Goal: Navigation & Orientation: Go to known website

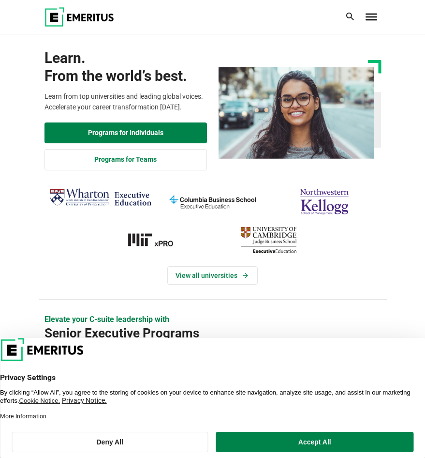
click at [92, 199] on img "Wharton Executive Education" at bounding box center [100, 197] width 103 height 25
click at [59, 17] on img at bounding box center [80, 16] width 70 height 19
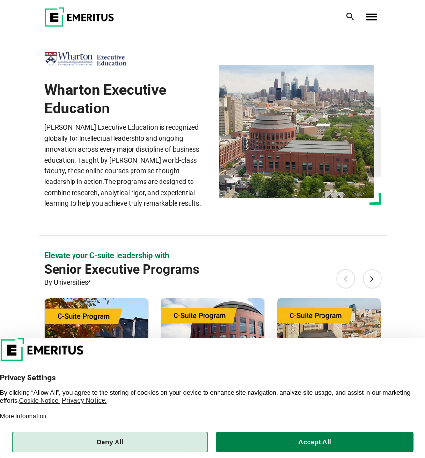
click at [128, 445] on button "Deny All" at bounding box center [110, 442] width 197 height 20
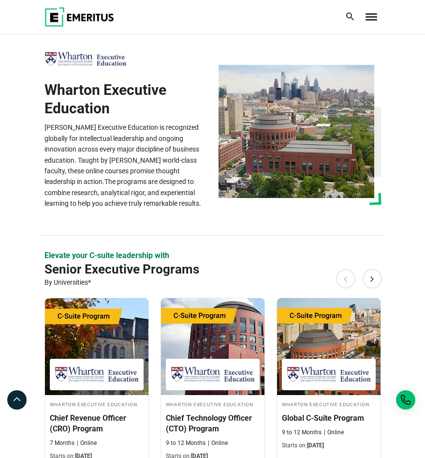
click at [369, 20] on div at bounding box center [371, 16] width 19 height 19
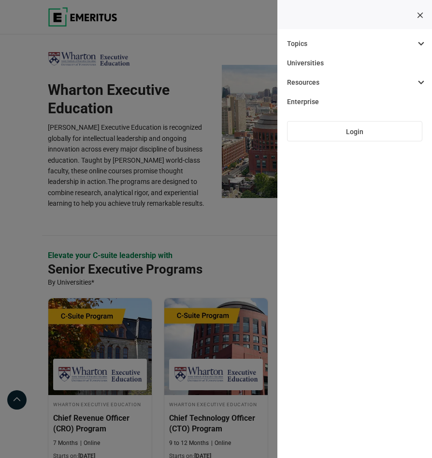
click at [382, 27] on div at bounding box center [383, 16] width 3 height 19
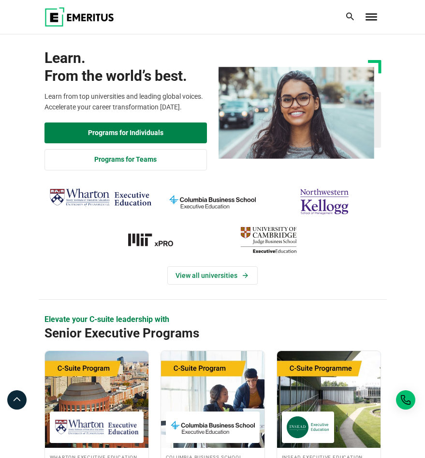
click at [372, 21] on div at bounding box center [371, 16] width 19 height 19
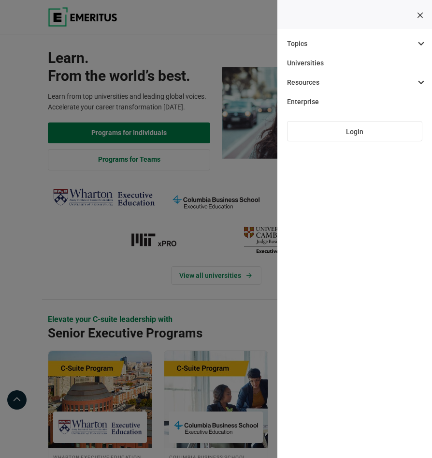
click at [382, 27] on div at bounding box center [383, 16] width 3 height 19
